Goal: Task Accomplishment & Management: Manage account settings

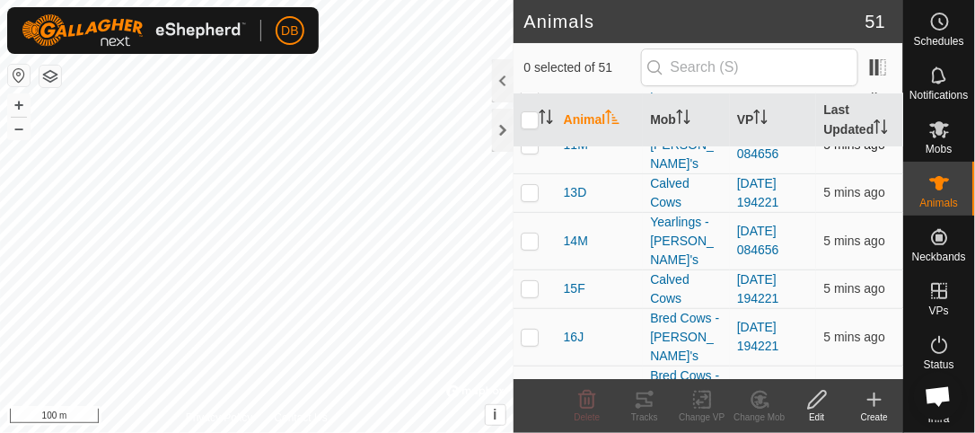
scroll to position [106, 0]
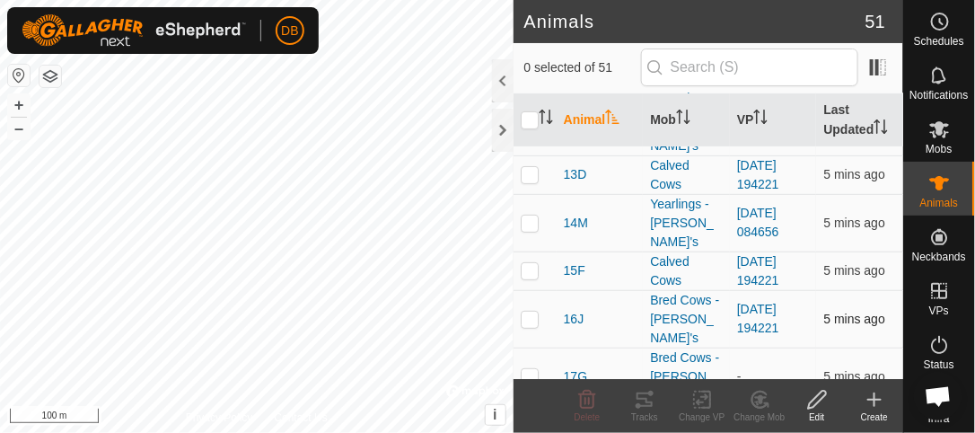
click at [528, 312] on p-checkbox at bounding box center [530, 319] width 18 height 14
click at [760, 401] on icon at bounding box center [760, 398] width 13 height 9
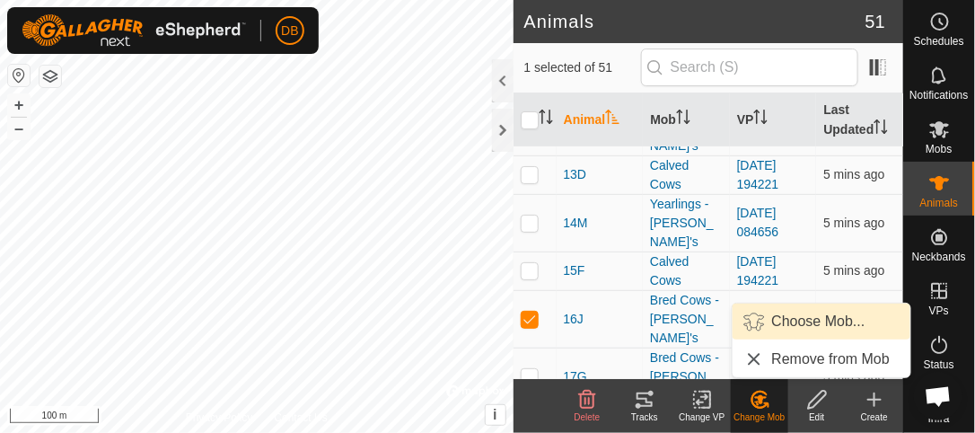
click at [807, 325] on link "Choose Mob..." at bounding box center [822, 321] width 178 height 36
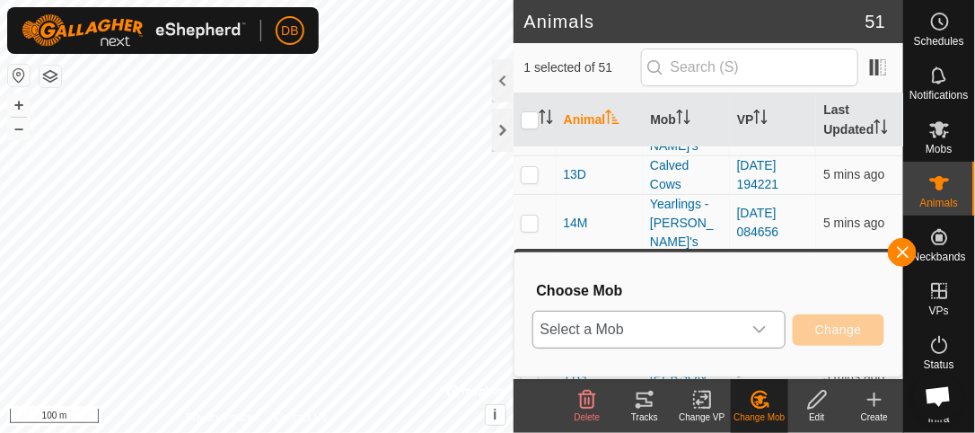
click at [759, 330] on icon "dropdown trigger" at bounding box center [759, 329] width 14 height 14
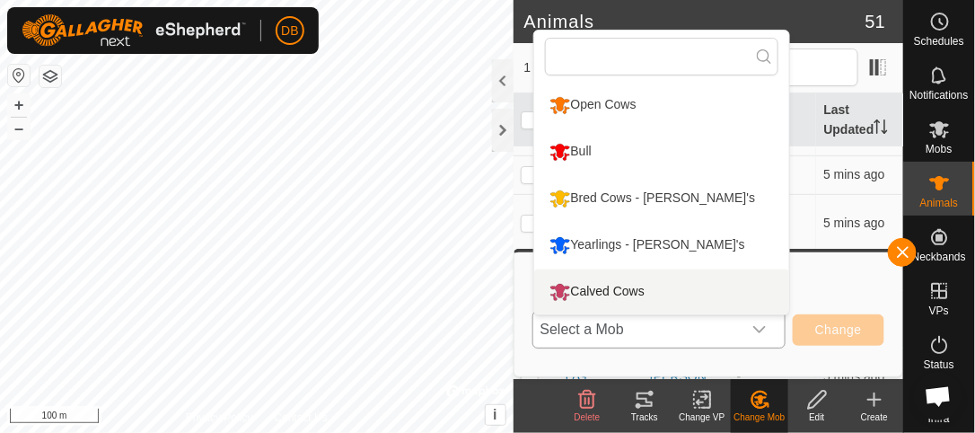
click at [621, 286] on li "Calved Cows" at bounding box center [661, 291] width 255 height 45
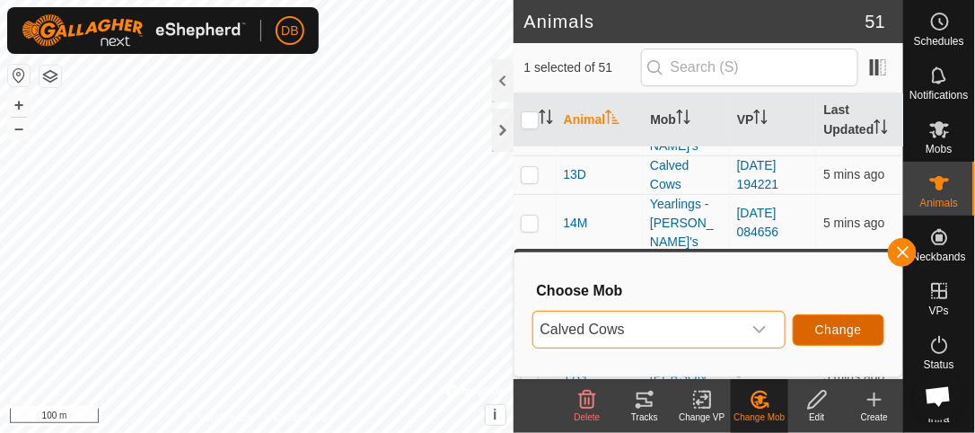
click at [843, 331] on span "Change" at bounding box center [838, 329] width 47 height 14
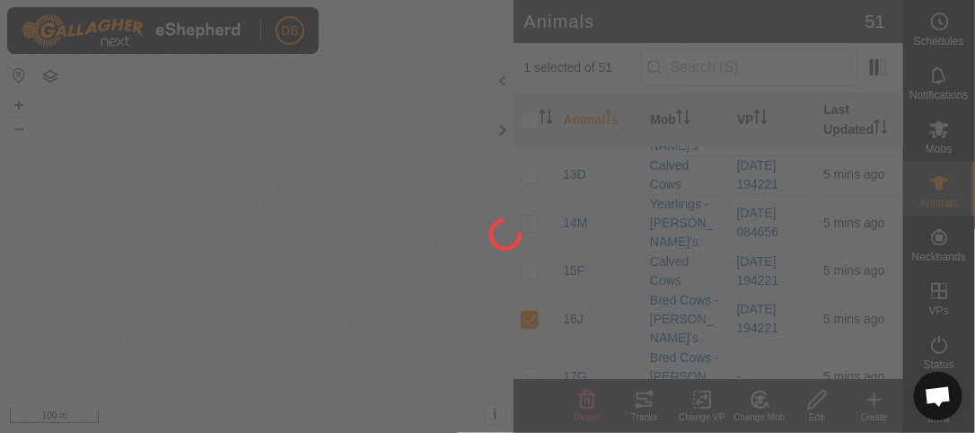
checkbox input "false"
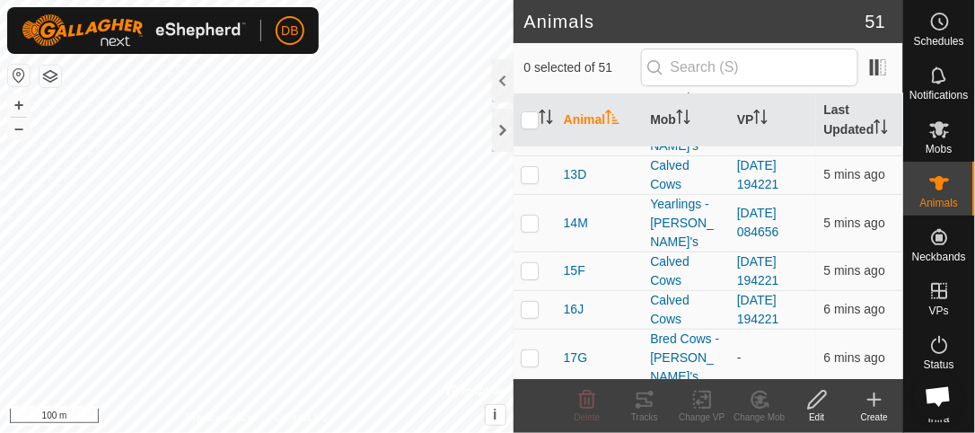
click at [531, 408] on p-checkbox at bounding box center [530, 415] width 18 height 14
click at [763, 400] on icon at bounding box center [760, 400] width 22 height 22
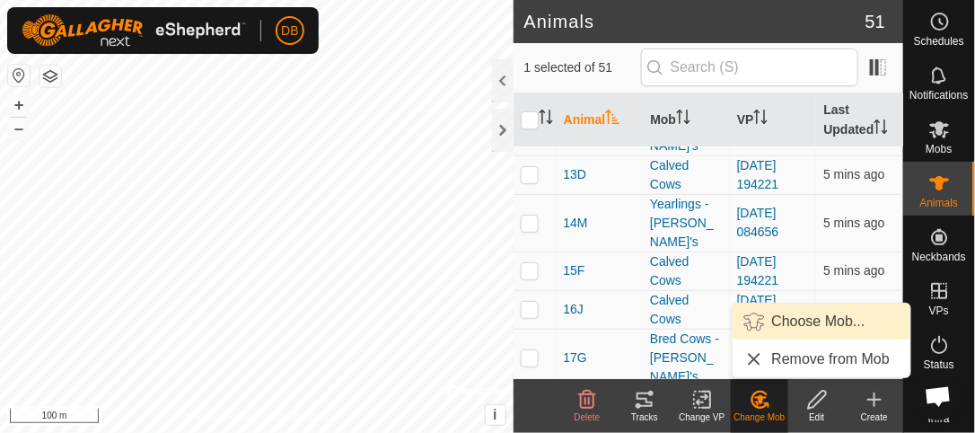
click at [797, 316] on link "Choose Mob..." at bounding box center [822, 321] width 178 height 36
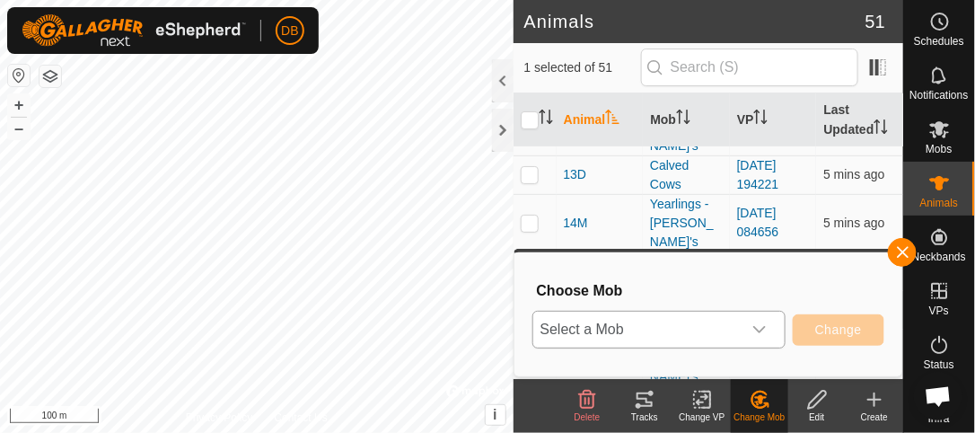
click at [765, 330] on icon "dropdown trigger" at bounding box center [759, 329] width 13 height 7
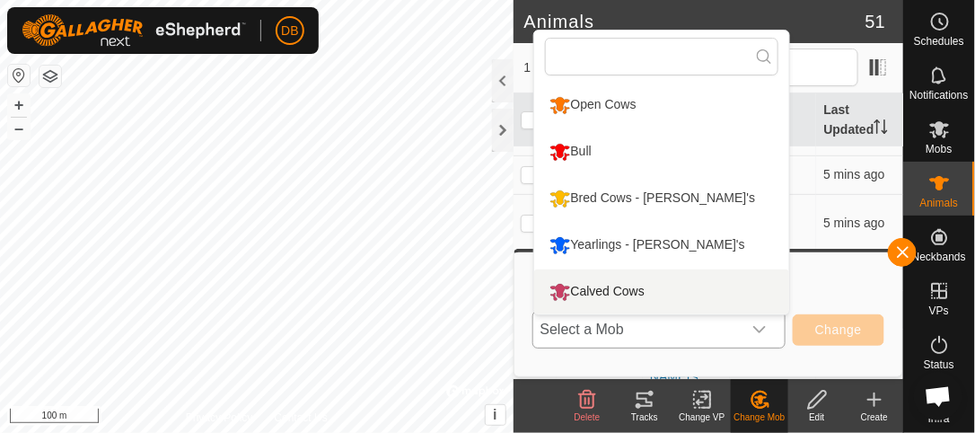
click at [634, 292] on li "Calved Cows" at bounding box center [661, 291] width 255 height 45
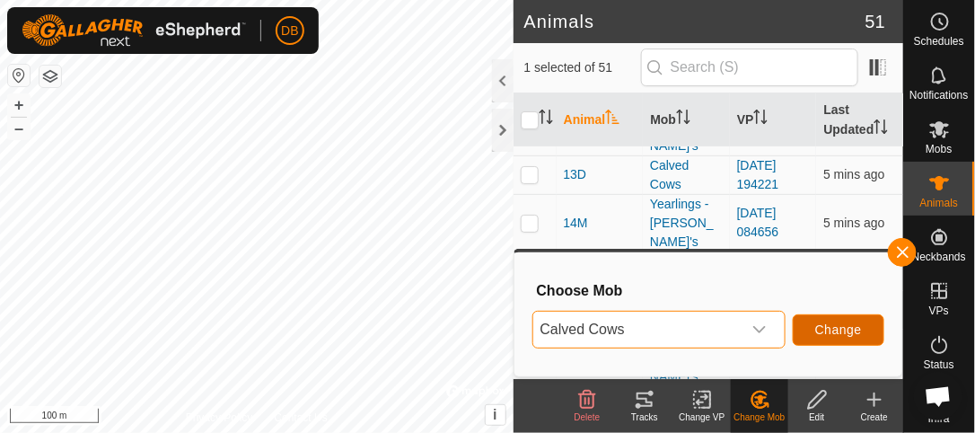
click at [844, 329] on span "Change" at bounding box center [838, 329] width 47 height 14
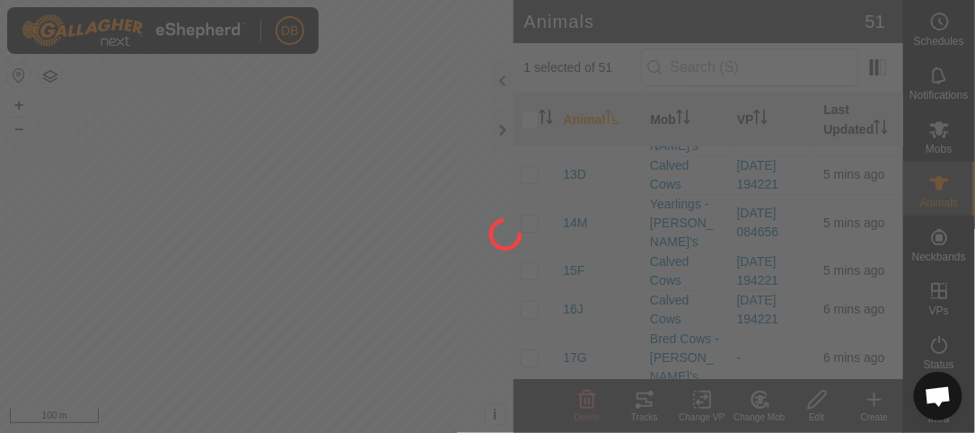
checkbox input "false"
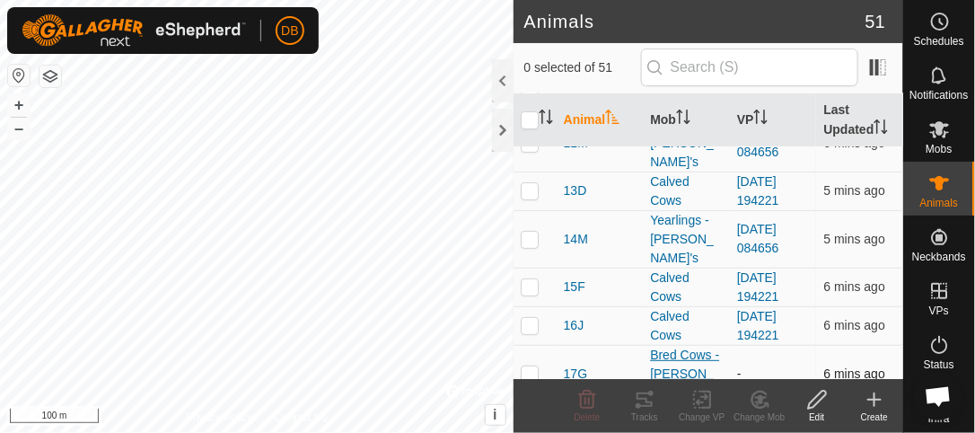
scroll to position [88, 0]
